Goal: Task Accomplishment & Management: Use online tool/utility

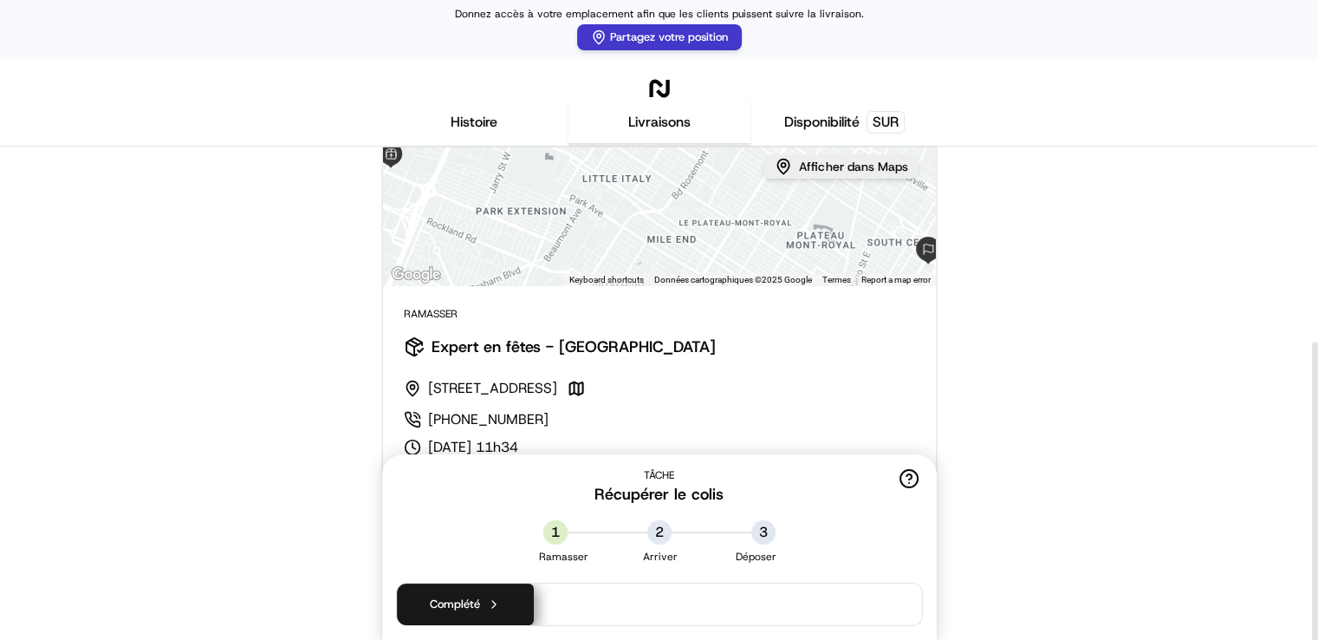
scroll to position [299, 0]
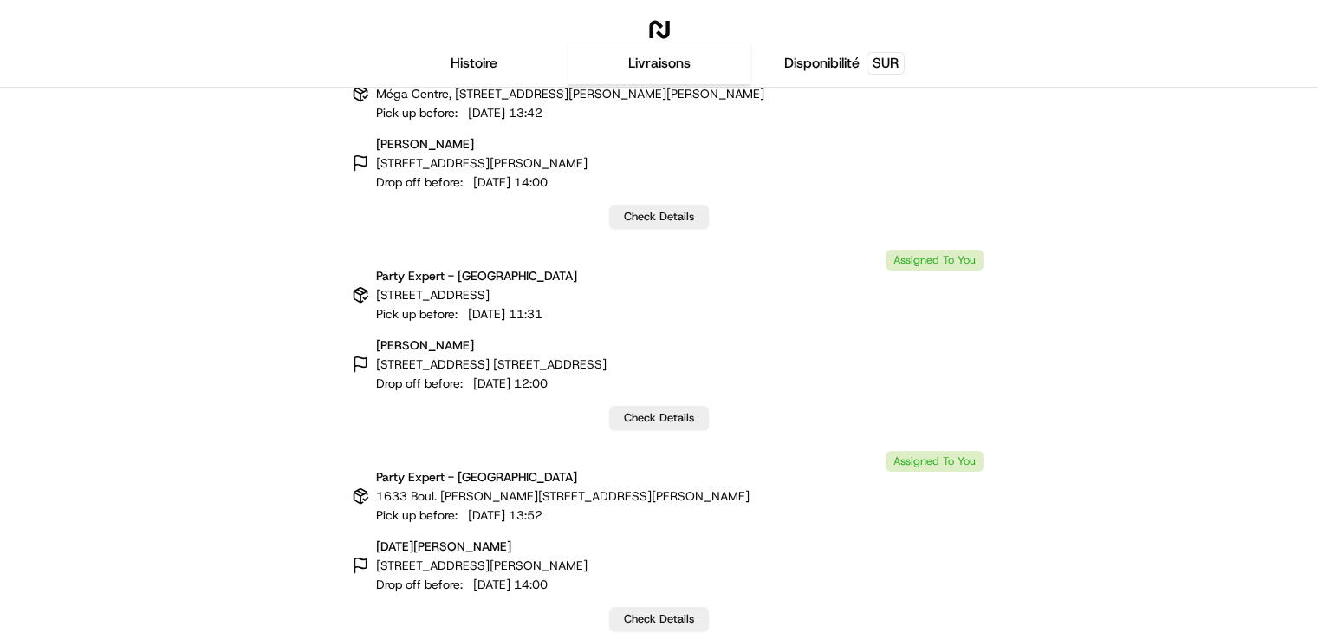
scroll to position [10, 0]
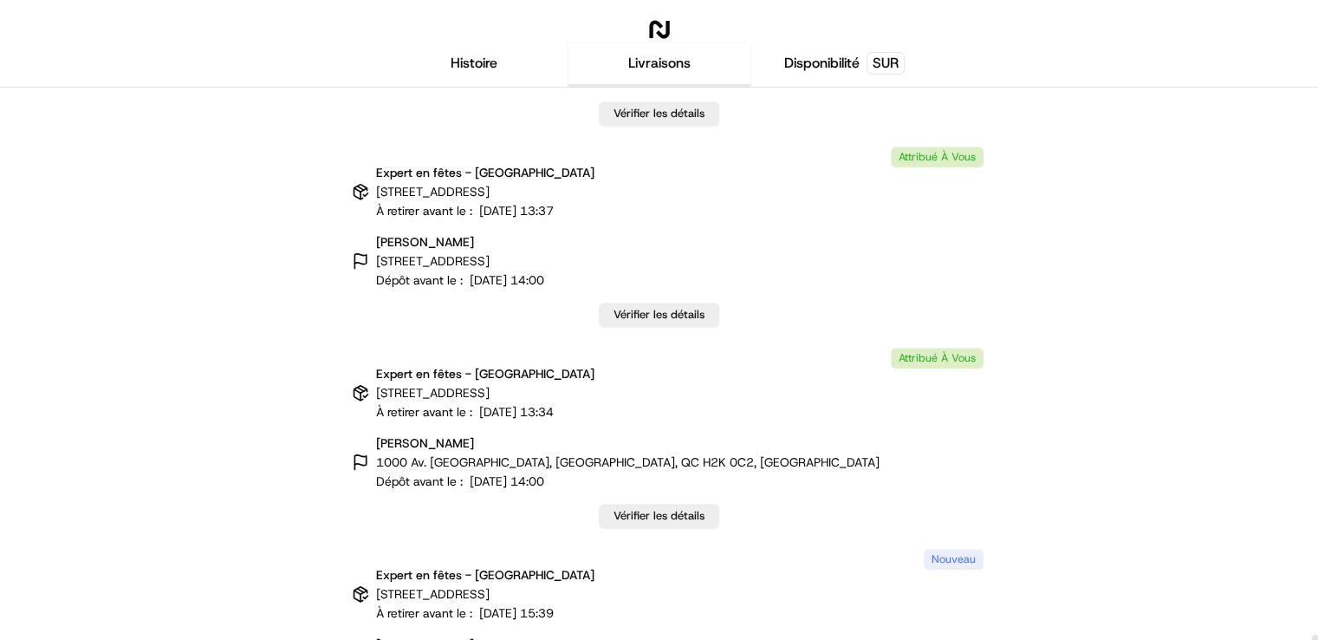
scroll to position [47794, 0]
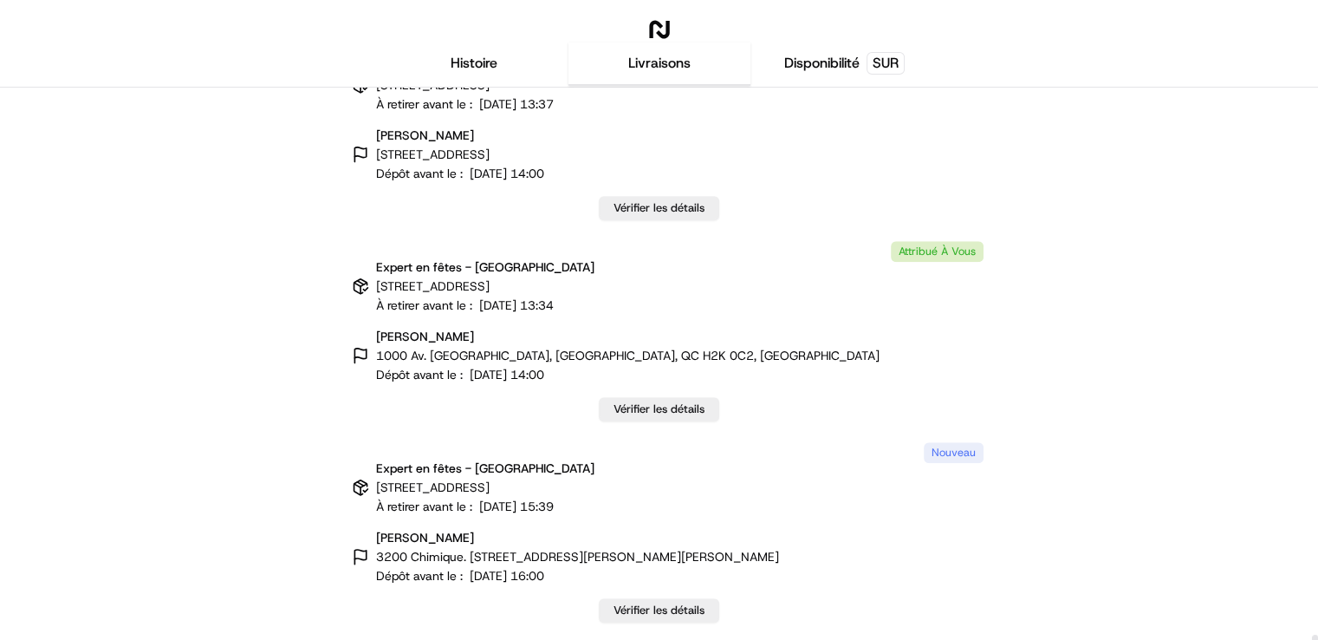
drag, startPoint x: 1314, startPoint y: 97, endPoint x: 1309, endPoint y: 656, distance: 559.0
click at [1312, 639] on div at bounding box center [1315, 642] width 6 height 16
click at [642, 611] on font "Vérifier les détails" at bounding box center [659, 609] width 91 height 15
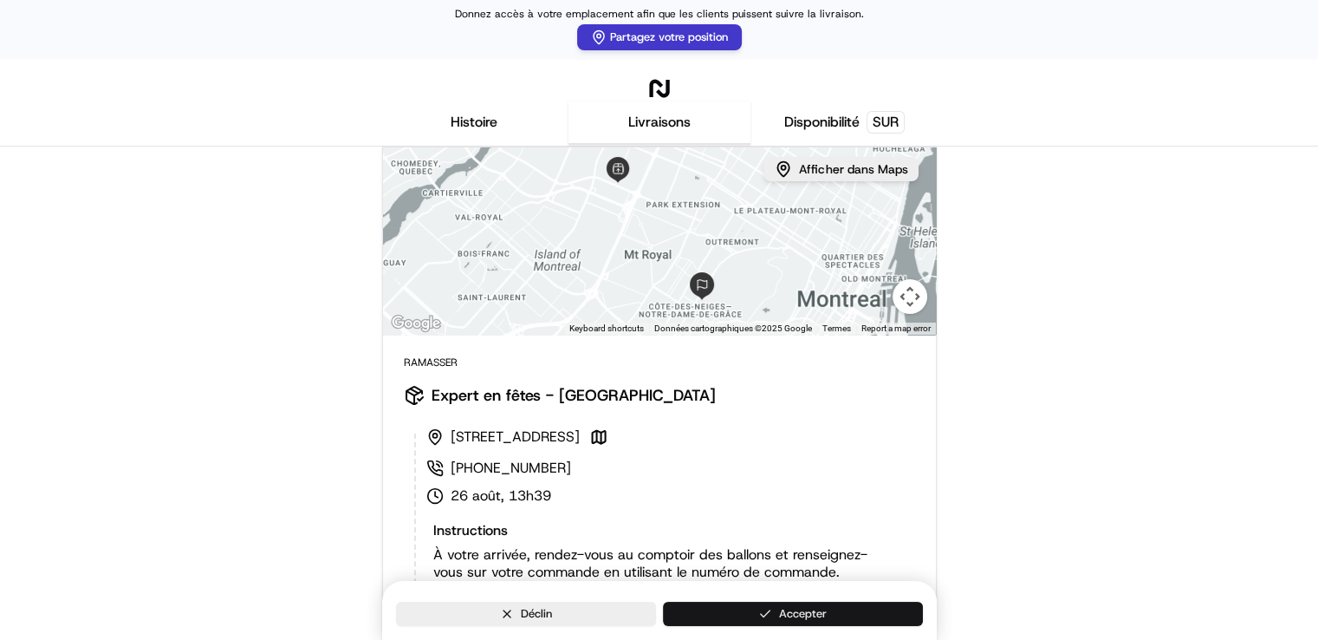
click at [744, 609] on button "Accepter" at bounding box center [793, 613] width 260 height 24
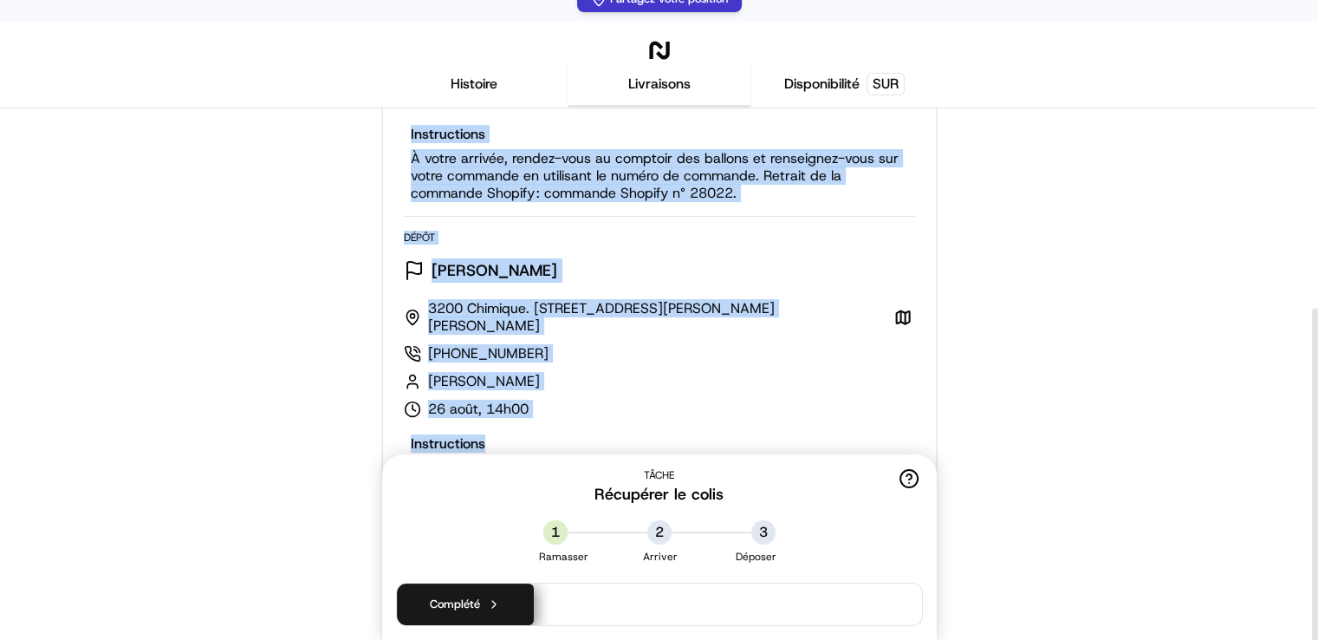
scroll to position [68, 0]
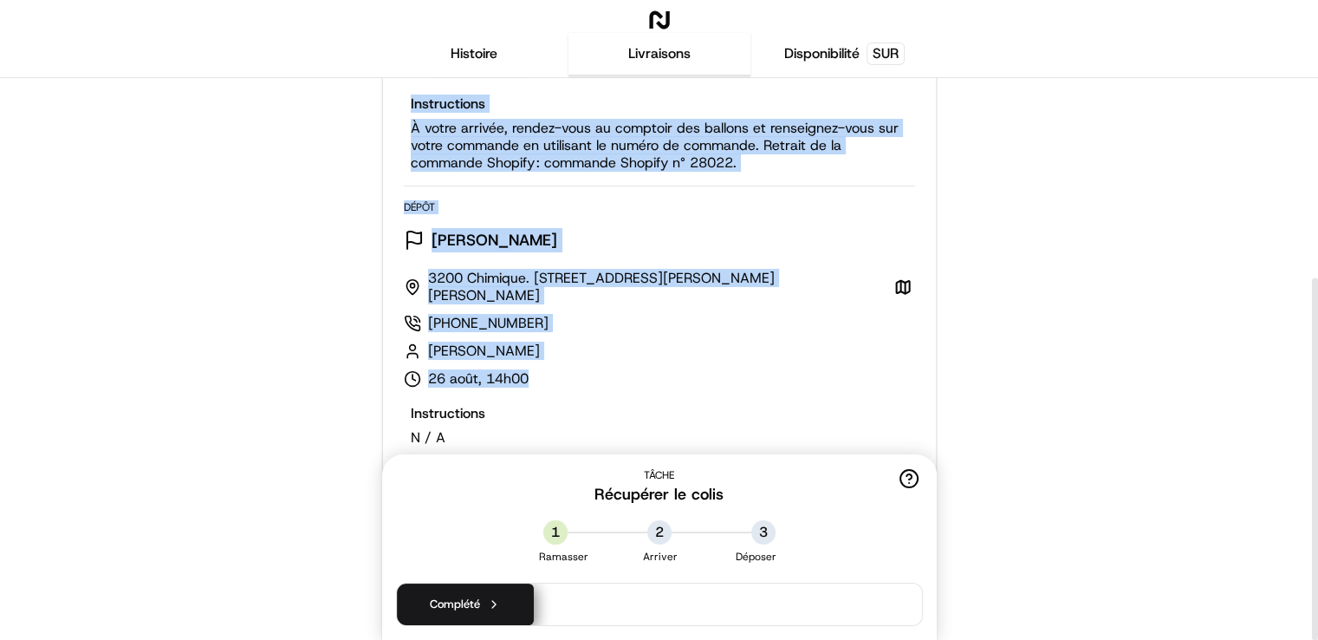
drag, startPoint x: 393, startPoint y: 310, endPoint x: 594, endPoint y: 385, distance: 213.6
click at [594, 385] on div "Ramasser Expert en fêtes - Montréal 1022 Rue du Marché Central, Montréal, QC H4…" at bounding box center [659, 277] width 553 height 725
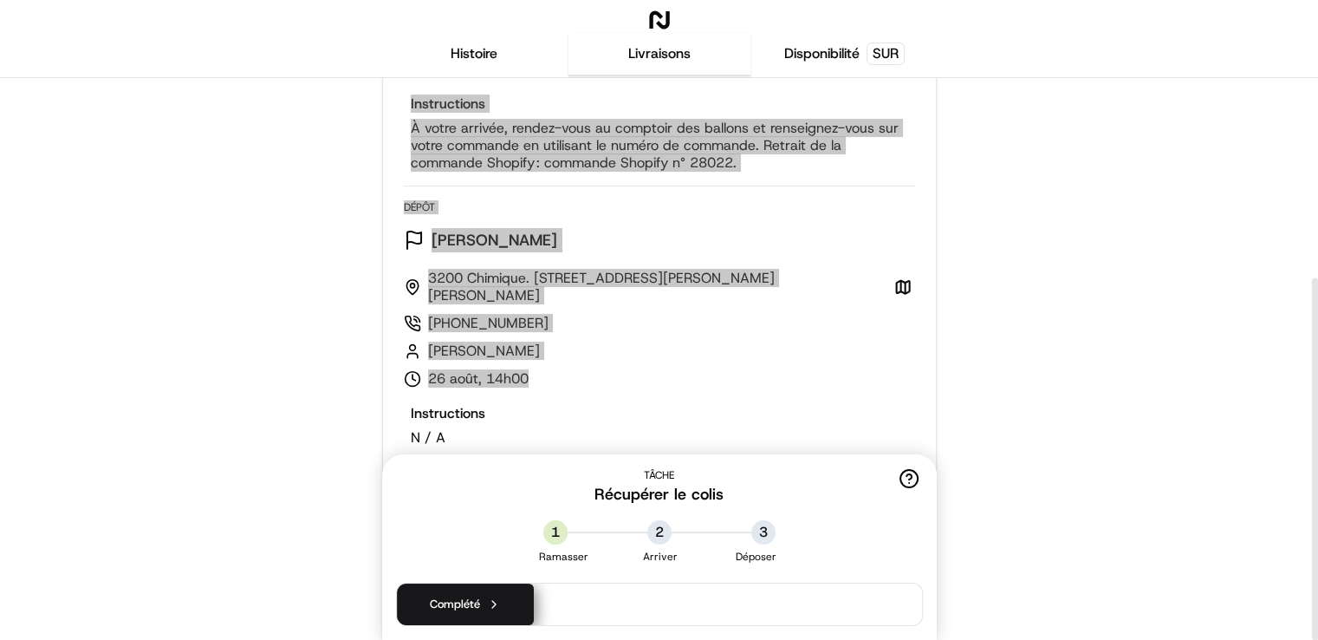
scroll to position [309, 0]
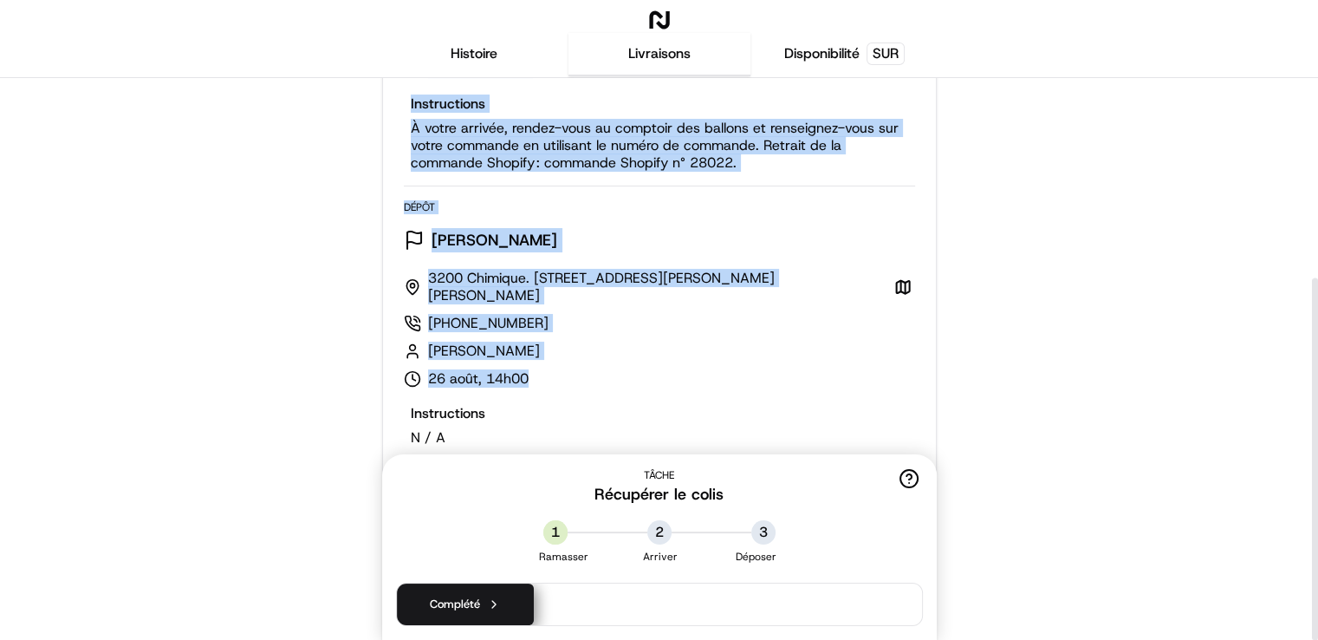
click at [352, 265] on div "← Move left → Move right ↑ Move up ↓ Move down + Zoom in - Zoom out Home Jump l…" at bounding box center [658, 205] width 1283 height 873
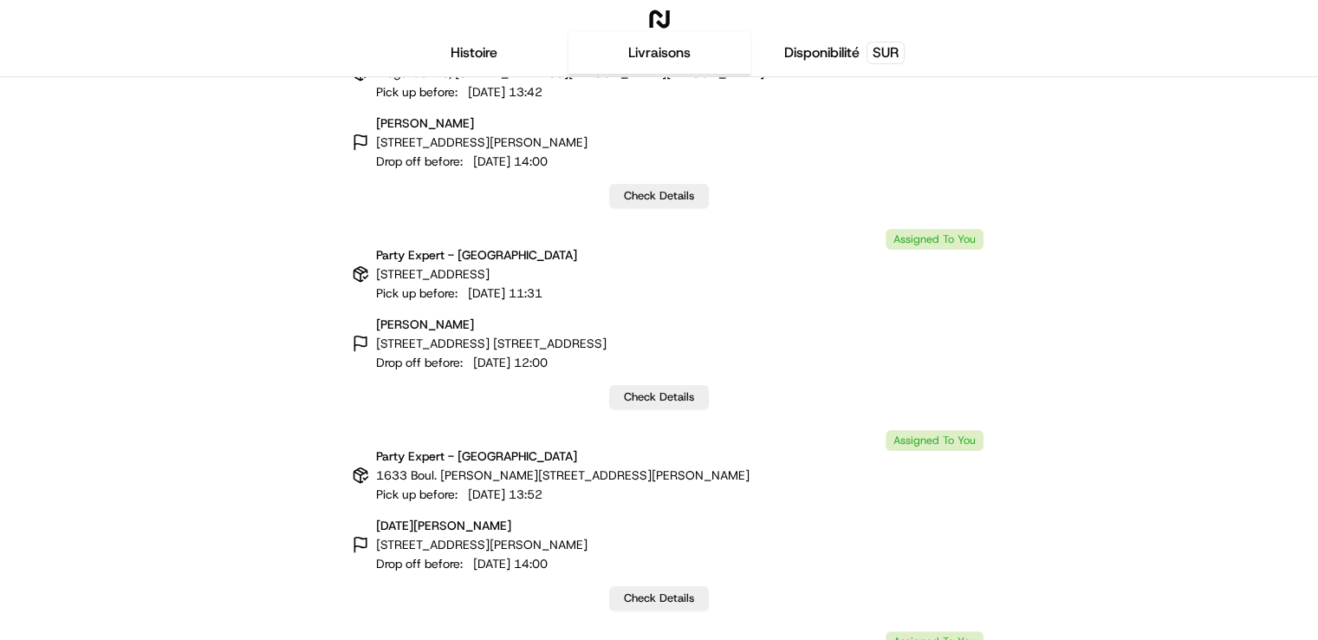
scroll to position [10, 0]
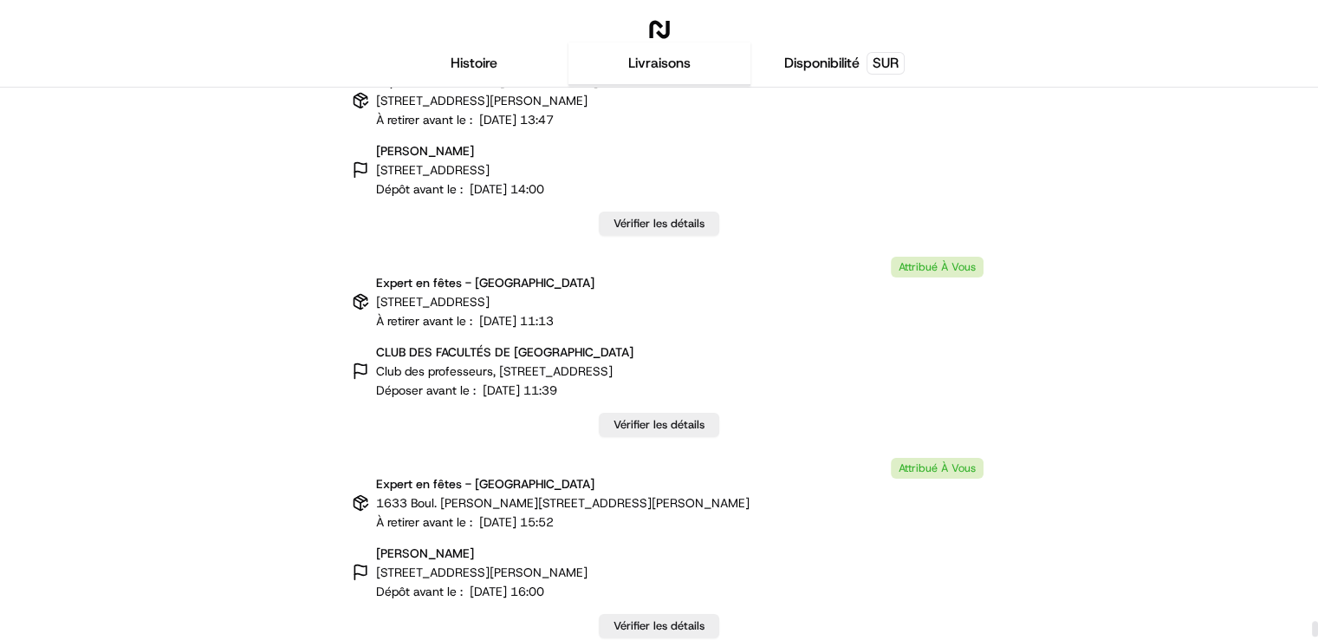
scroll to position [47794, 0]
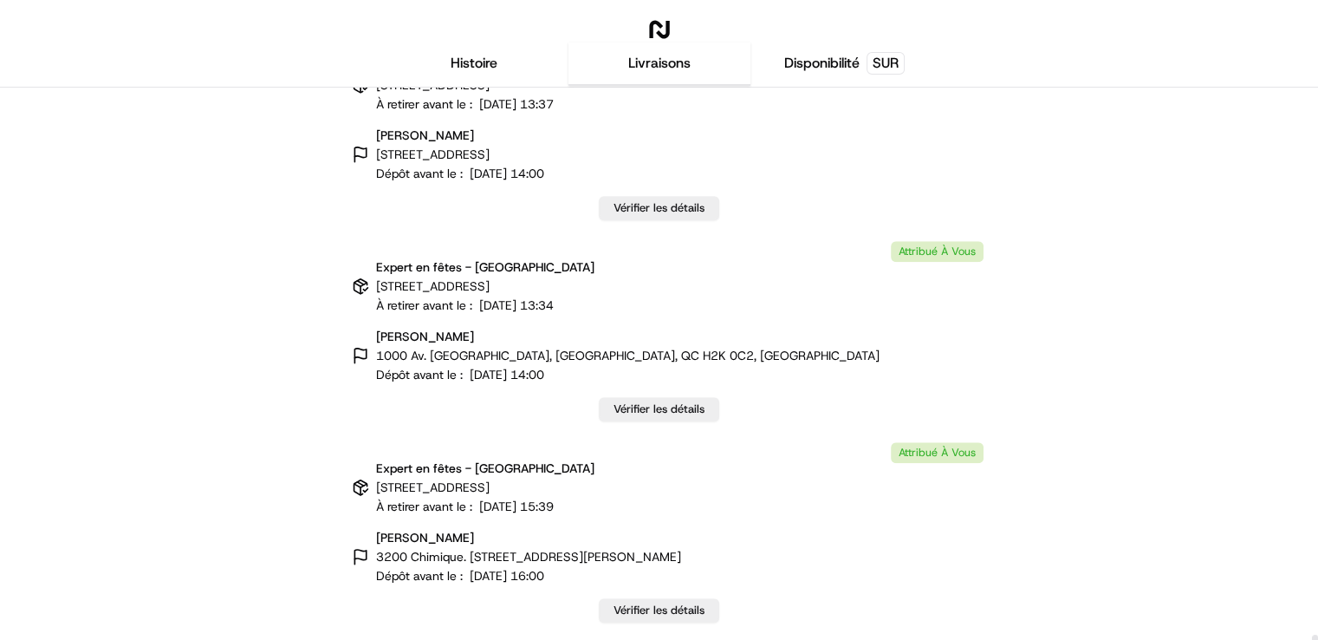
drag, startPoint x: 1314, startPoint y: 94, endPoint x: 1326, endPoint y: 672, distance: 578.1
click at [1318, 639] on div at bounding box center [1315, 642] width 6 height 16
